Goal: Transaction & Acquisition: Purchase product/service

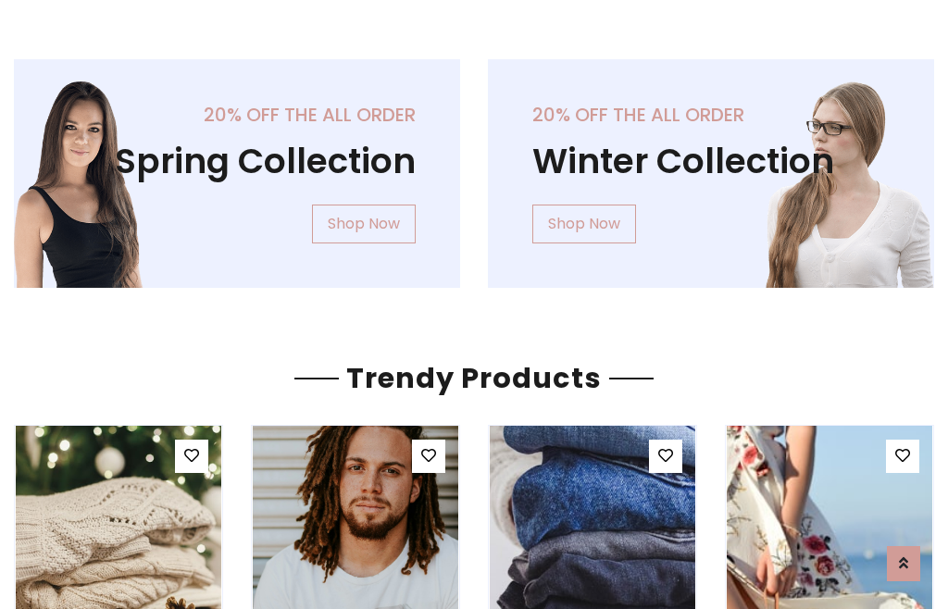
scroll to position [94, 0]
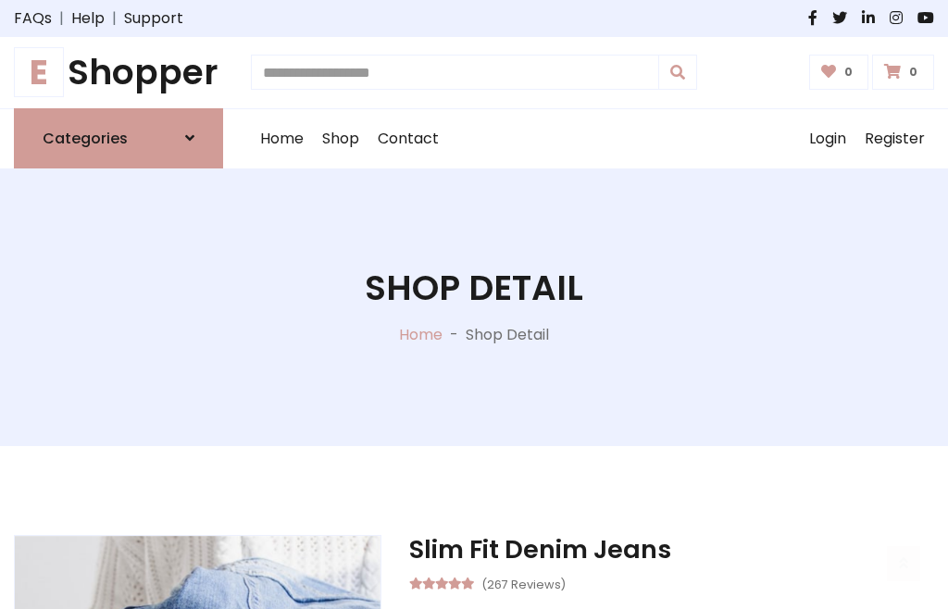
click at [118, 72] on h1 "E Shopper" at bounding box center [118, 73] width 209 height 42
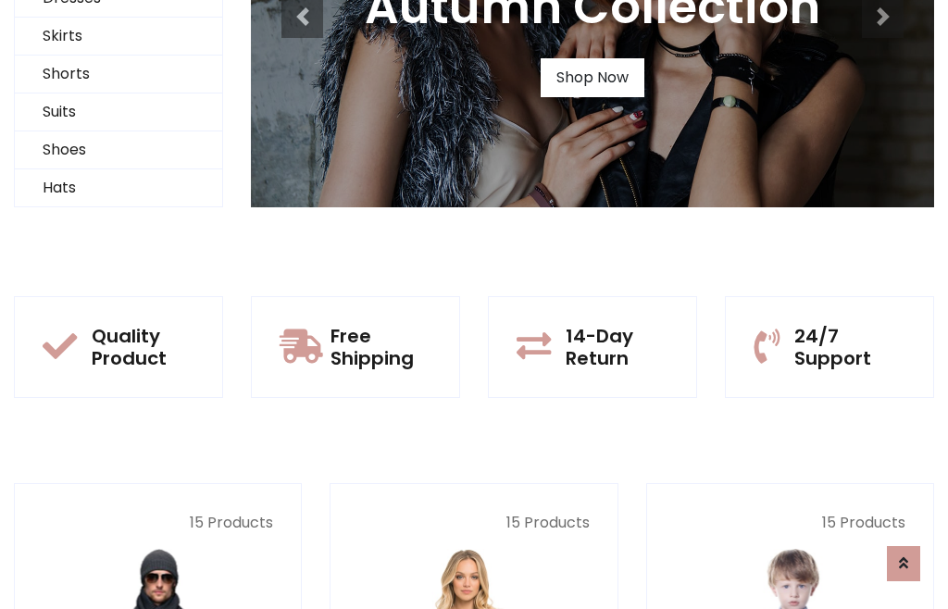
scroll to position [179, 0]
